Goal: Obtain resource: Obtain resource

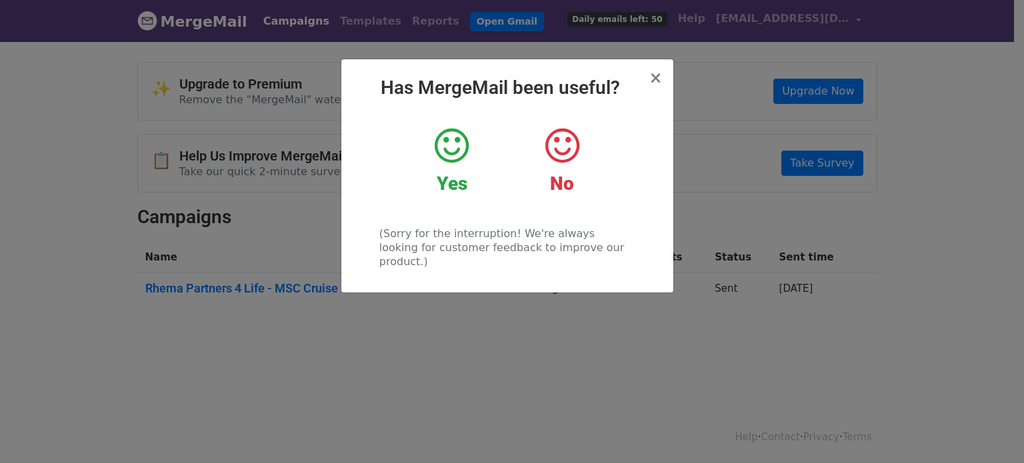
drag, startPoint x: 453, startPoint y: 151, endPoint x: 490, endPoint y: 141, distance: 38.0
click at [453, 151] on icon at bounding box center [452, 146] width 34 height 40
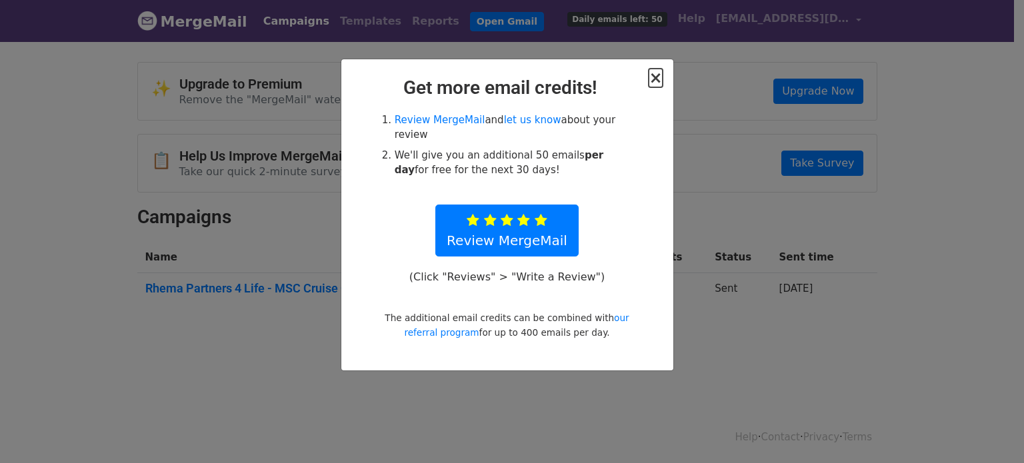
click at [651, 79] on span "×" at bounding box center [655, 78] width 13 height 19
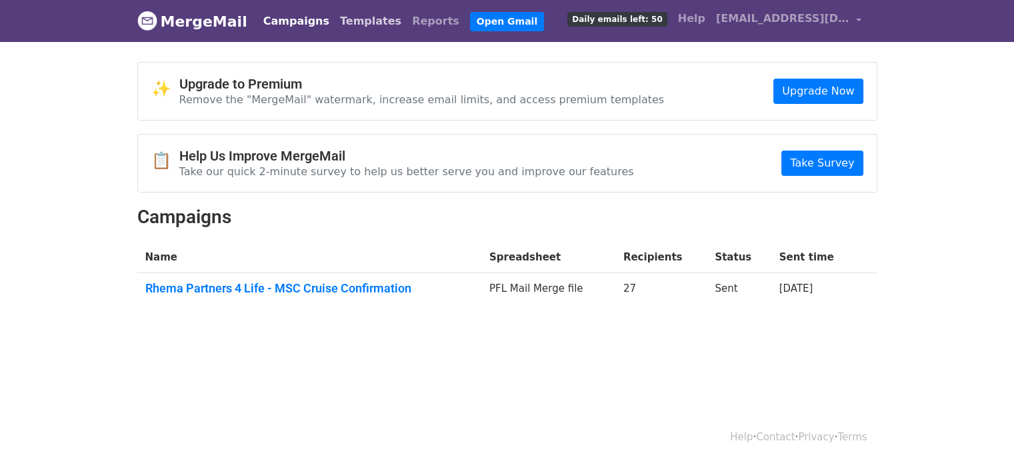
click at [347, 19] on link "Templates" at bounding box center [371, 21] width 72 height 27
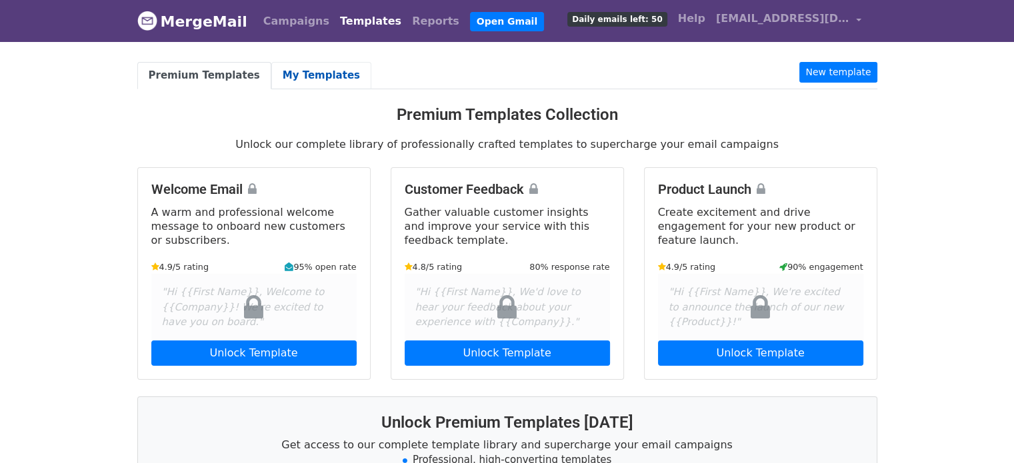
click at [325, 82] on link "My Templates" at bounding box center [321, 75] width 100 height 27
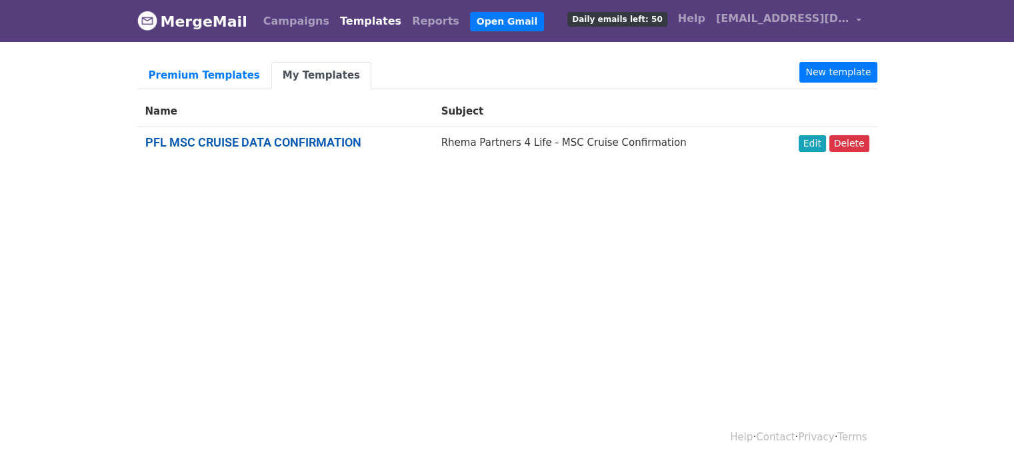
click at [291, 140] on link "PFL MSC CRUISE DATA CONFIRMATION" at bounding box center [253, 142] width 216 height 14
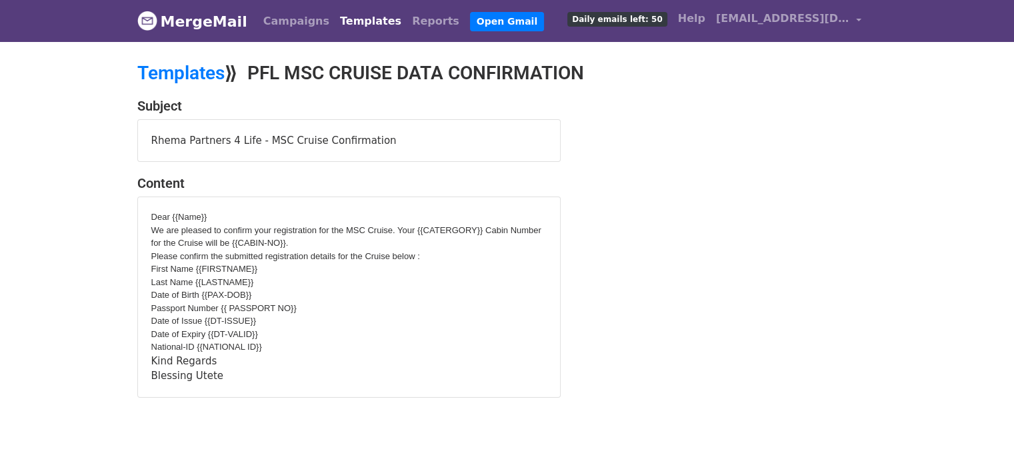
click at [155, 206] on div "​Dear {{Name}} We are pleased to confirm your registration for the MSC Cruise. …" at bounding box center [349, 297] width 422 height 200
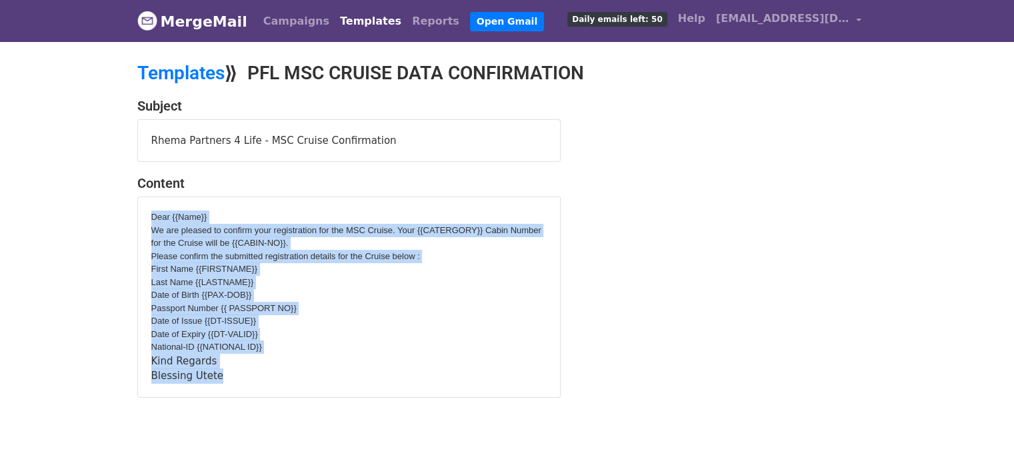
drag, startPoint x: 151, startPoint y: 215, endPoint x: 227, endPoint y: 370, distance: 172.9
click at [227, 370] on div "​Dear {{Name}} We are pleased to confirm your registration for the MSC Cruise. …" at bounding box center [348, 297] width 395 height 173
copy div "Dear {{Name}} We are pleased to confirm your registration for the MSC Cruise. Y…"
click at [208, 18] on link "MergeMail" at bounding box center [192, 21] width 110 height 28
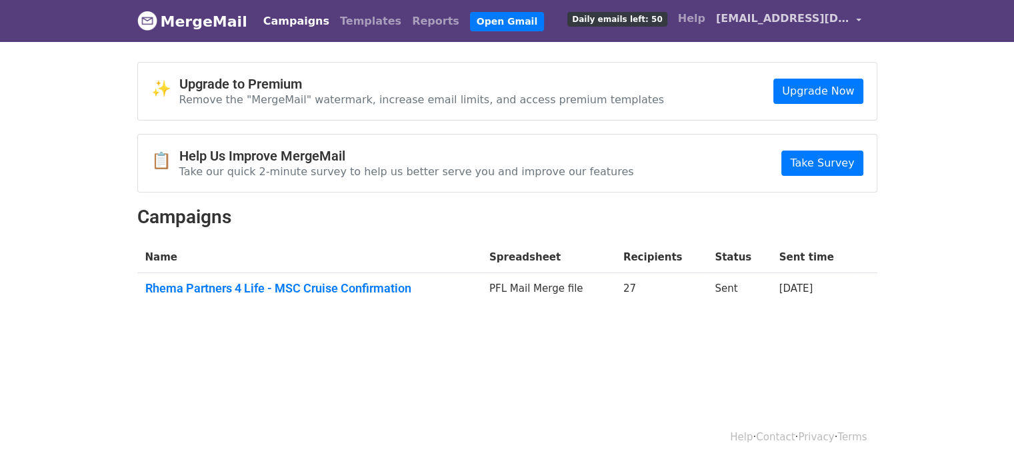
click at [848, 23] on span "[EMAIL_ADDRESS][DOMAIN_NAME]" at bounding box center [782, 19] width 133 height 16
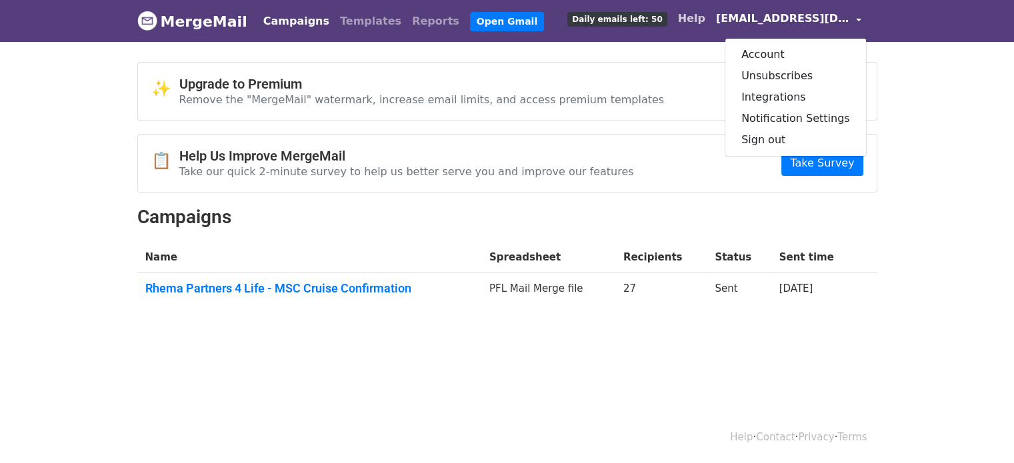
click at [711, 21] on link "Help" at bounding box center [692, 18] width 38 height 27
